Goal: Task Accomplishment & Management: Use online tool/utility

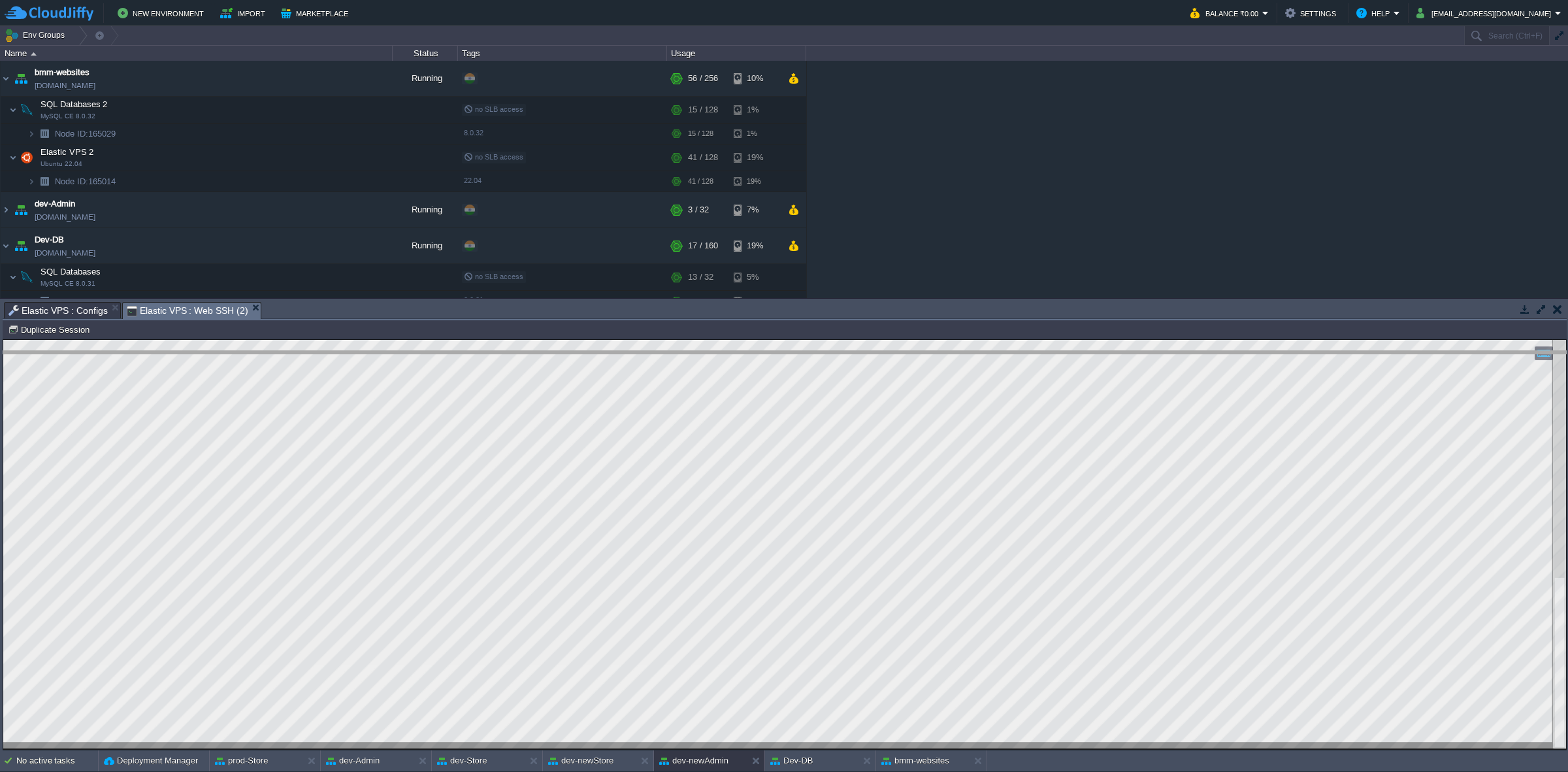
drag, startPoint x: 332, startPoint y: 318, endPoint x: 411, endPoint y: 352, distance: 86.0
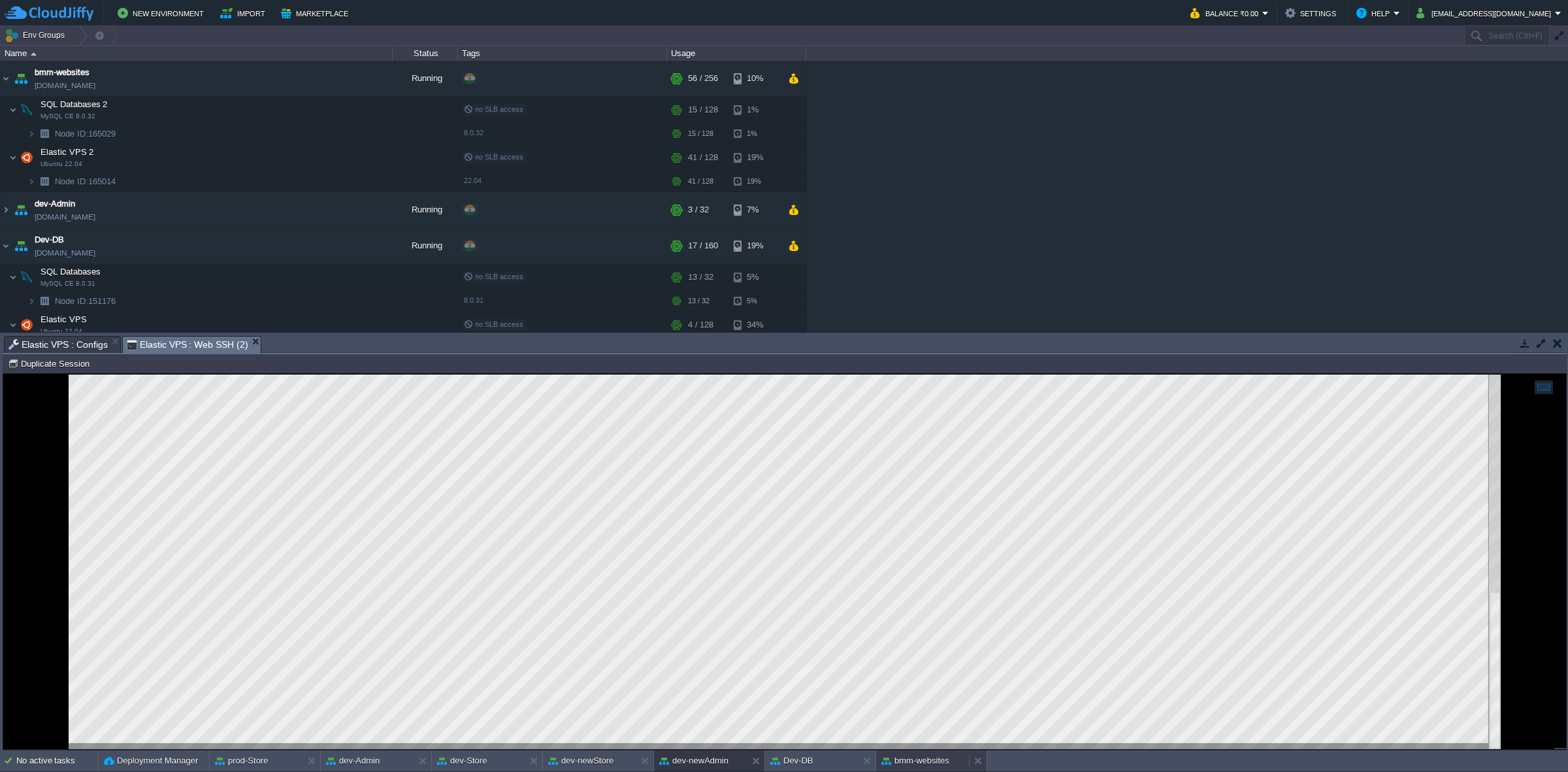
click at [921, 760] on button "bmm-websites" at bounding box center [915, 761] width 68 height 13
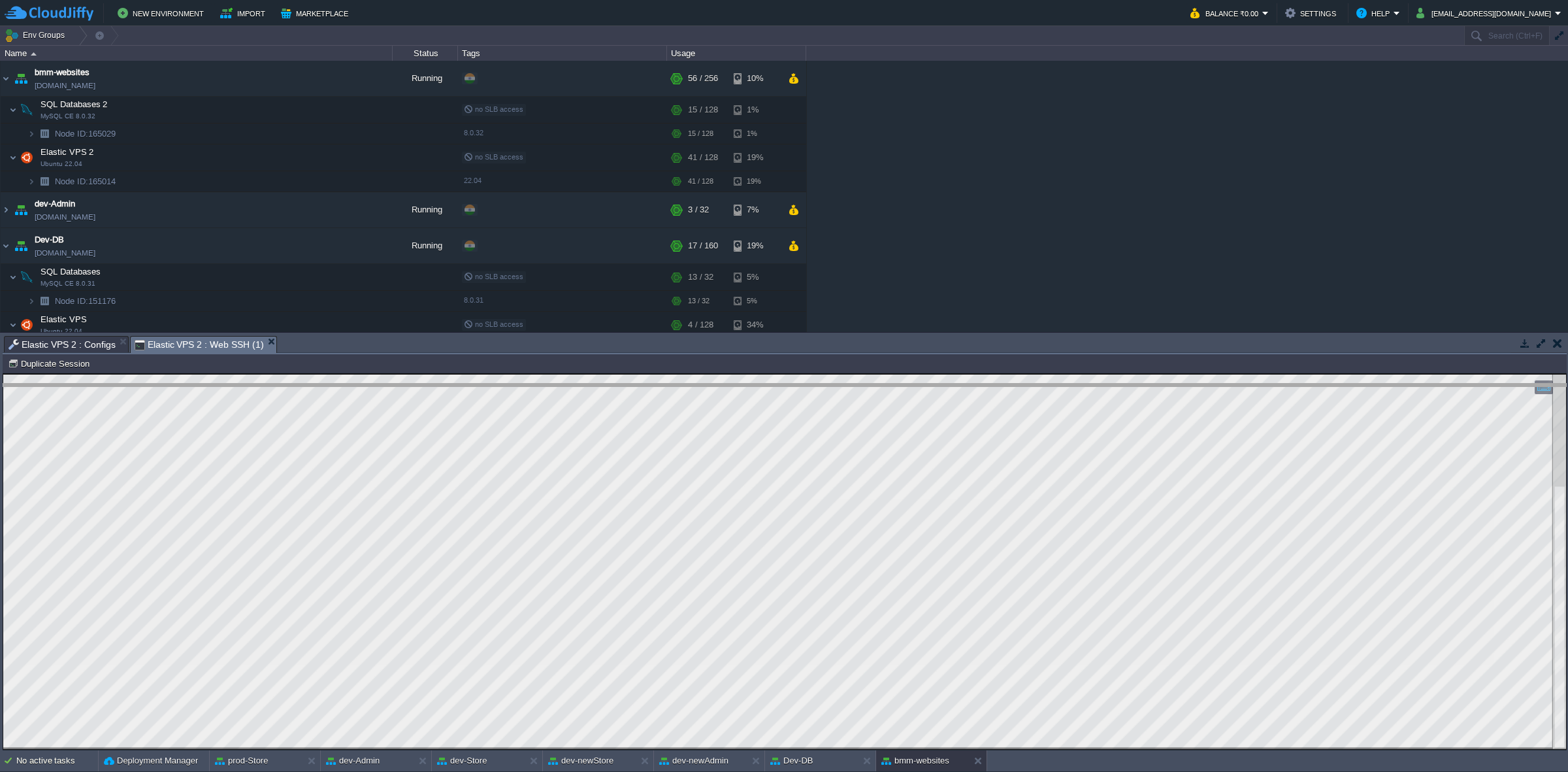
drag, startPoint x: 325, startPoint y: 342, endPoint x: 324, endPoint y: 389, distance: 47.0
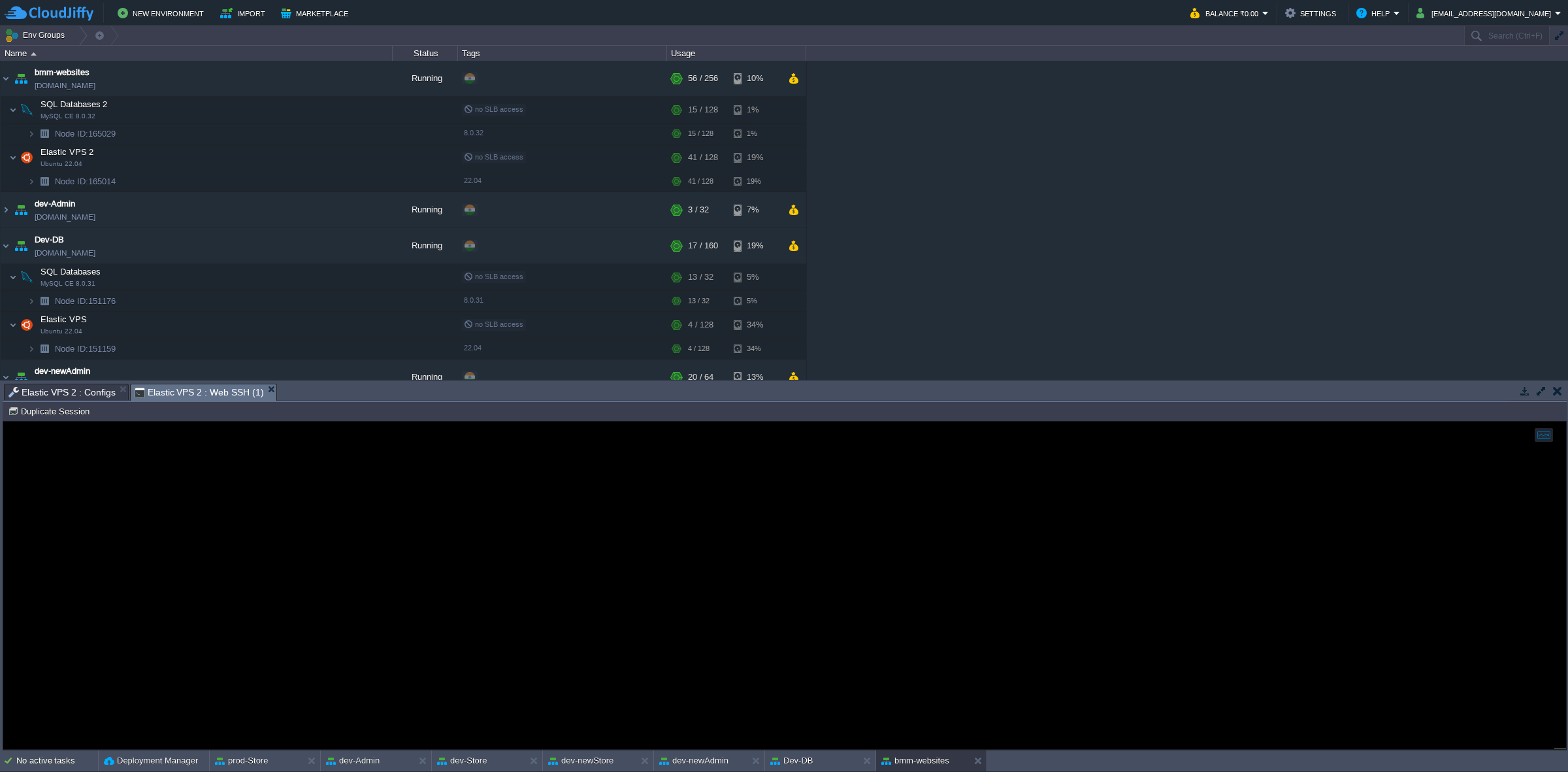
click at [60, 392] on span "Elastic VPS 2 : Configs" at bounding box center [62, 392] width 107 height 15
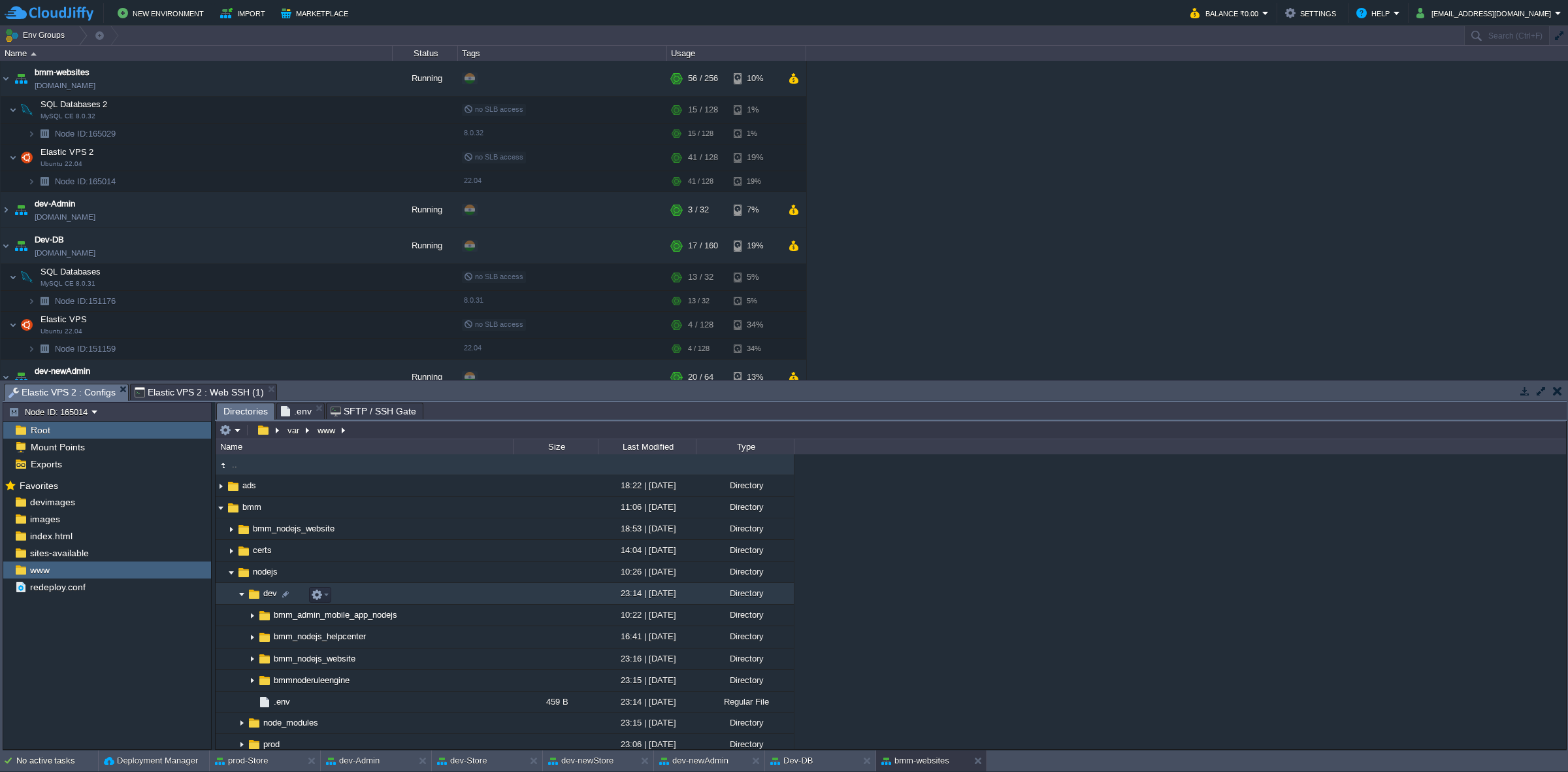
click at [239, 590] on img at bounding box center [242, 594] width 11 height 20
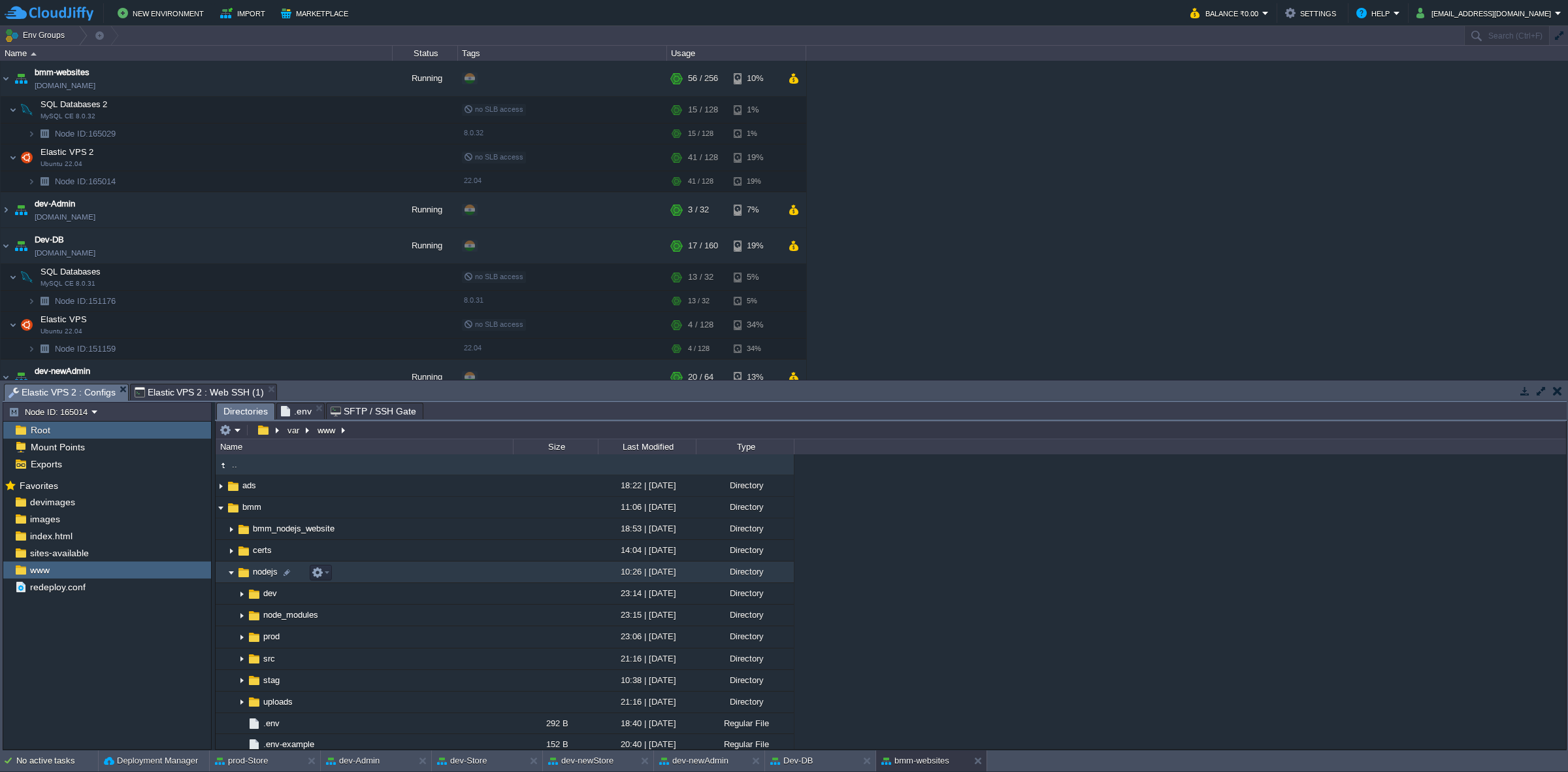
click at [229, 570] on img at bounding box center [231, 572] width 11 height 20
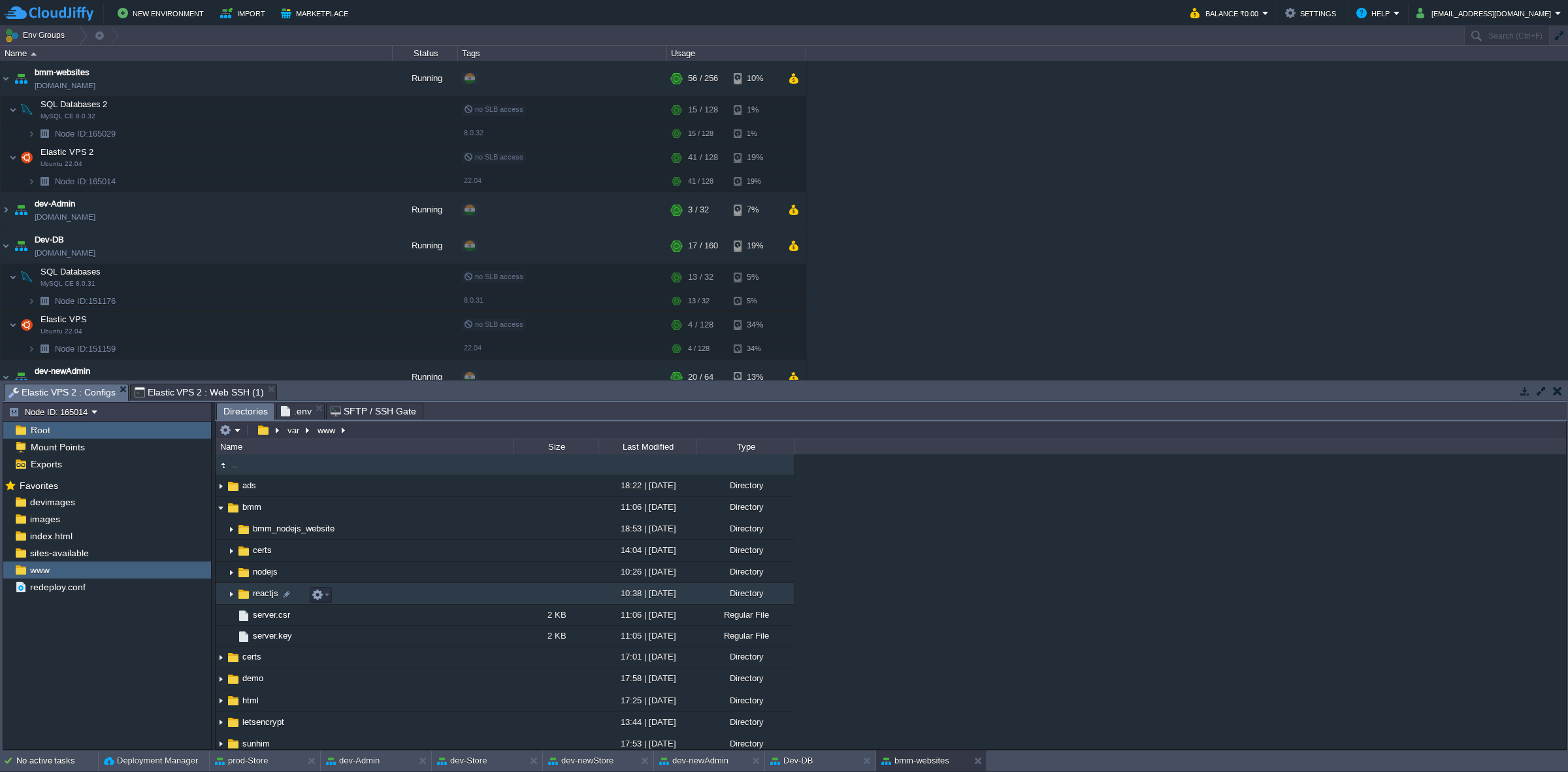
click at [226, 595] on img at bounding box center [231, 594] width 11 height 20
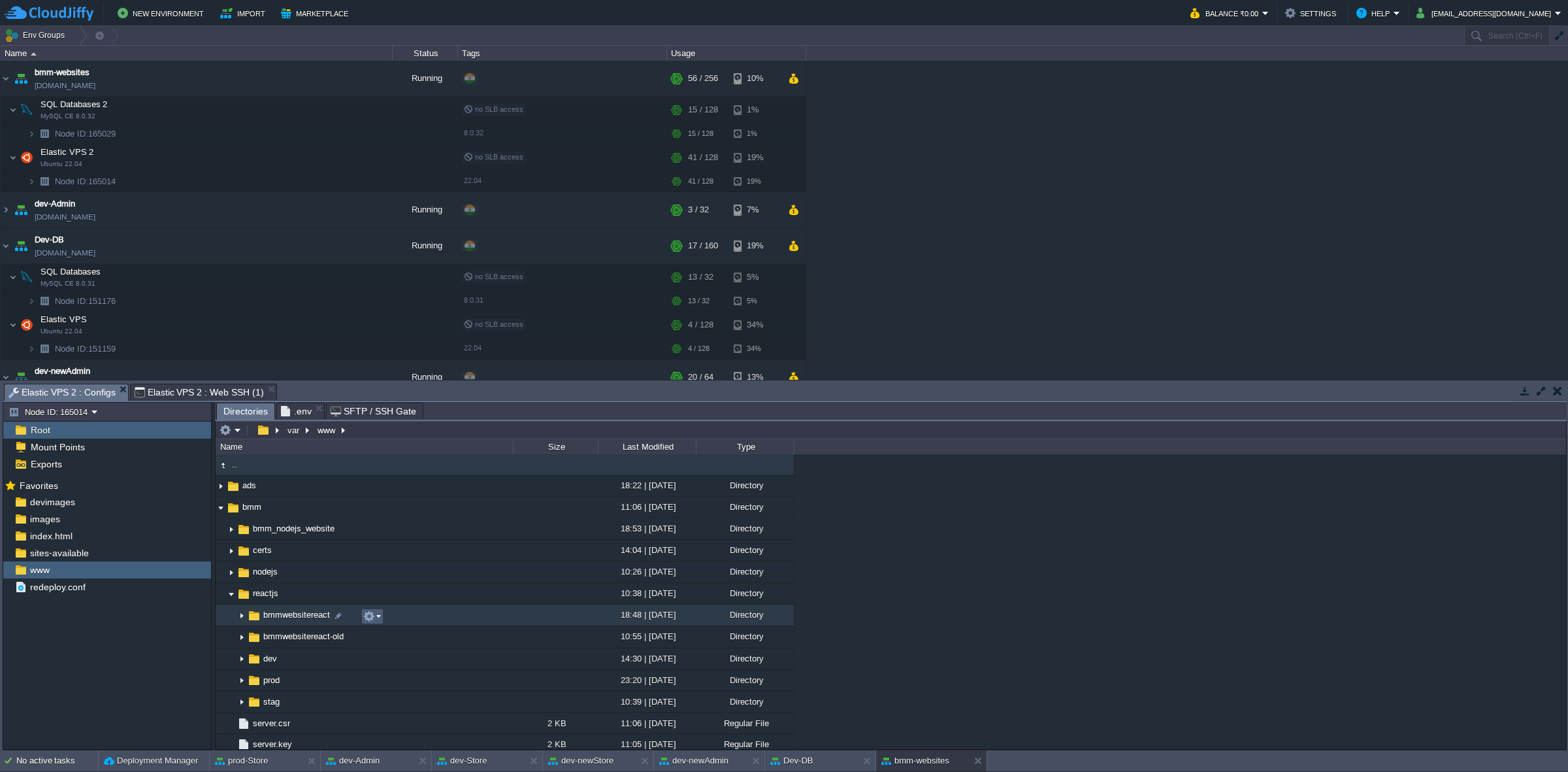
click at [373, 615] on button "button" at bounding box center [369, 617] width 12 height 12
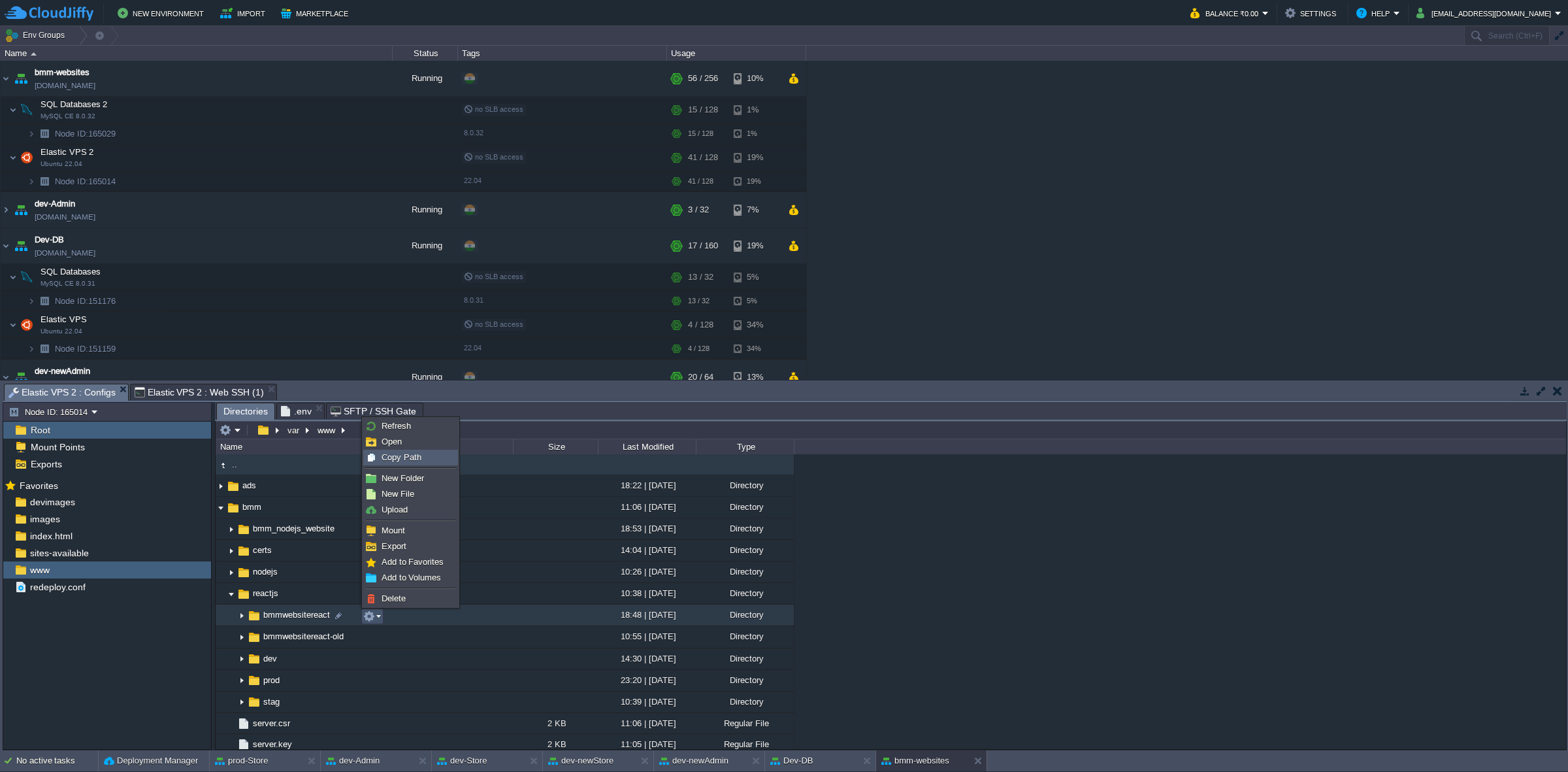
click at [407, 462] on span "Copy Path" at bounding box center [401, 457] width 40 height 10
type textarea "/var/www/bmm/reactjs/bmmwebsitereact"
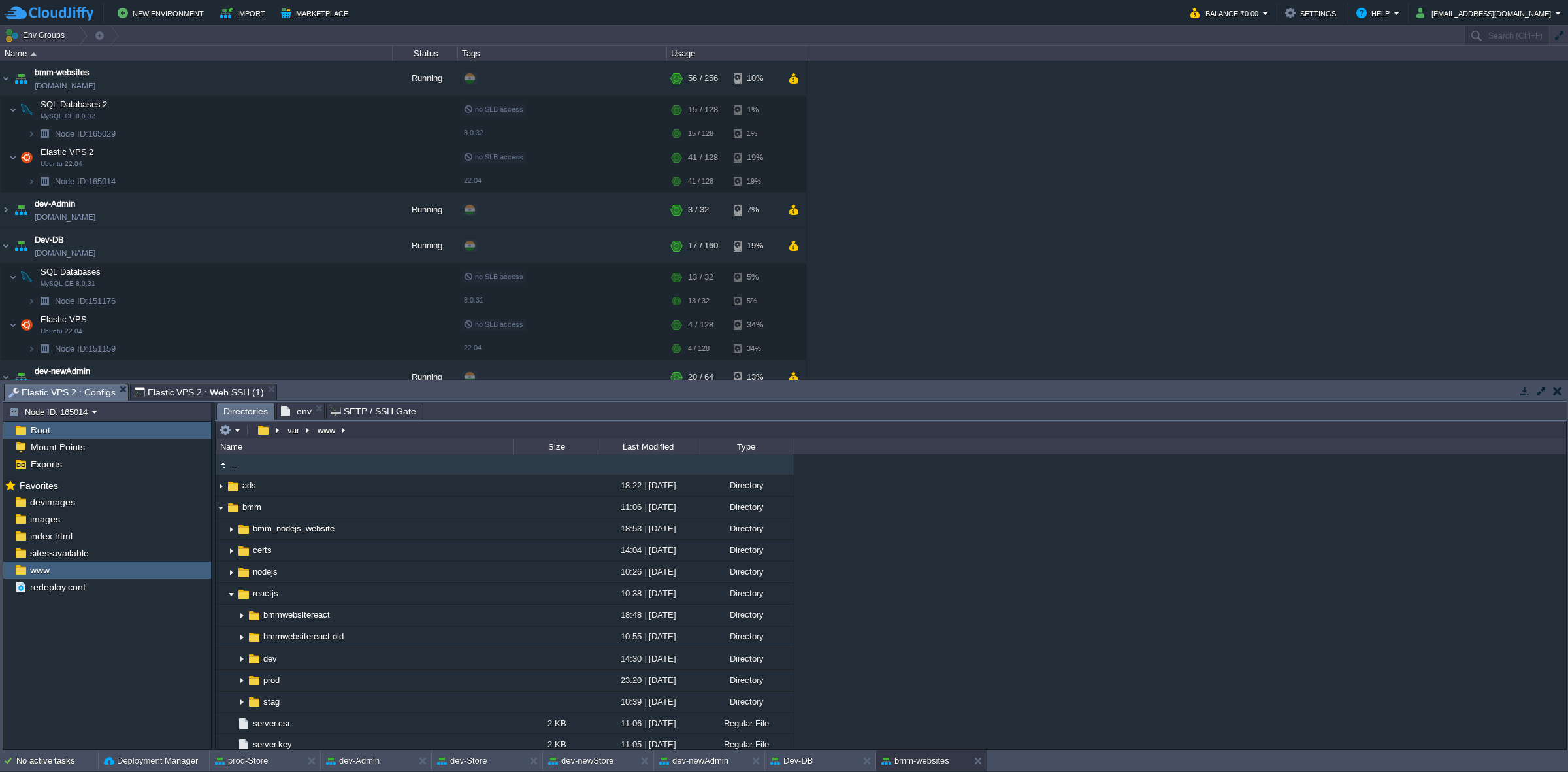
click at [206, 387] on span "Elastic VPS 2 : Web SSH (1)" at bounding box center [199, 392] width 129 height 15
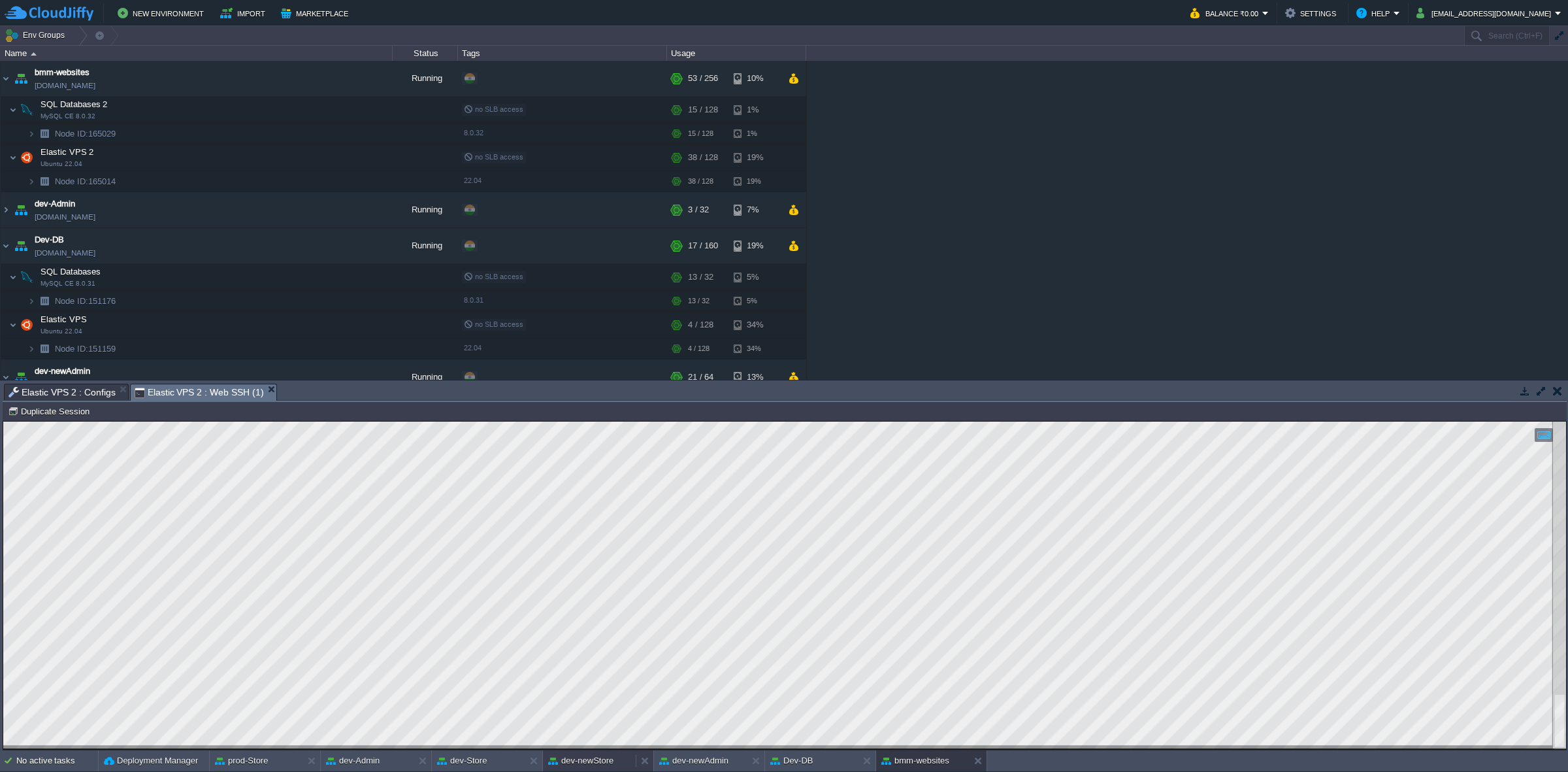
click at [595, 762] on button "dev-newStore" at bounding box center [581, 761] width 66 height 13
